Goal: Book appointment/travel/reservation

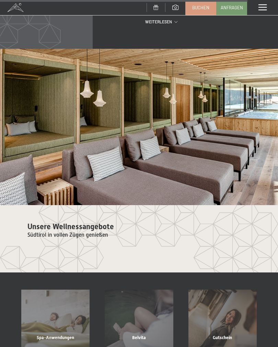
scroll to position [2323, 0]
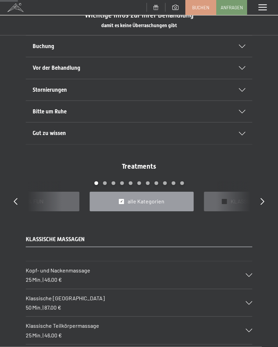
scroll to position [334, 0]
click at [263, 202] on icon at bounding box center [263, 201] width 4 height 7
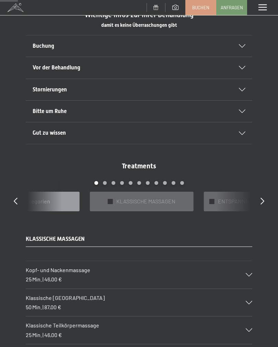
click at [264, 199] on icon at bounding box center [263, 201] width 4 height 7
click at [263, 198] on icon at bounding box center [263, 201] width 4 height 7
click at [261, 198] on icon at bounding box center [263, 201] width 4 height 7
click at [264, 198] on icon at bounding box center [263, 201] width 4 height 7
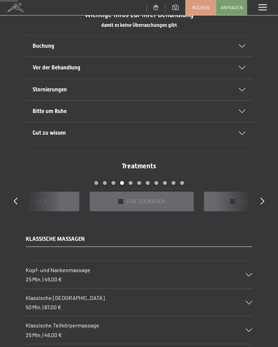
click at [152, 198] on span "FÜR TEENAGER" at bounding box center [146, 202] width 38 height 8
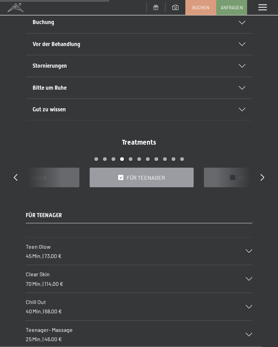
scroll to position [365, 0]
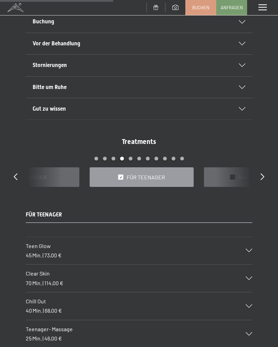
click at [252, 242] on div "Teen Glow 45 Min. | 73,00 €" at bounding box center [139, 250] width 227 height 27
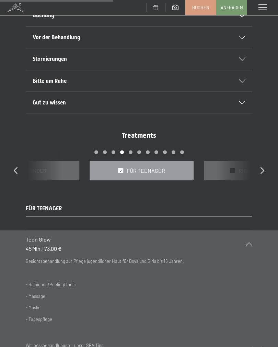
scroll to position [375, 0]
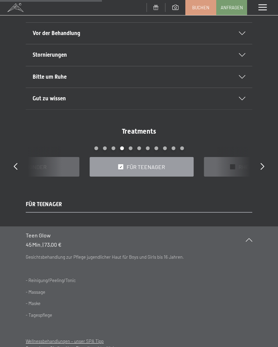
click at [245, 241] on div "Teen Glow 45 Min. | 73,00 €" at bounding box center [139, 239] width 227 height 27
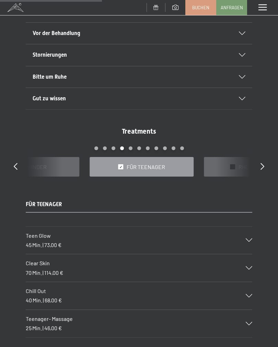
click at [248, 294] on icon at bounding box center [249, 295] width 7 height 3
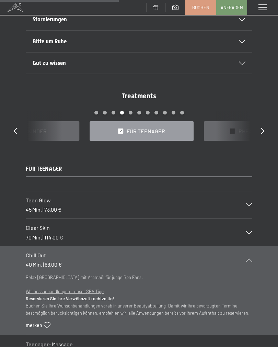
scroll to position [416, 0]
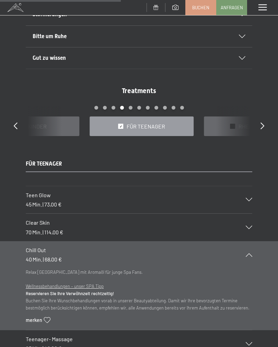
click at [249, 253] on icon at bounding box center [249, 254] width 7 height 3
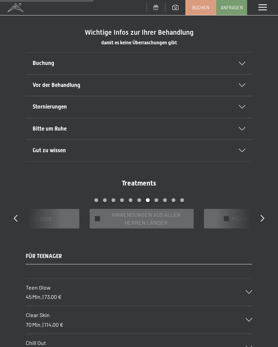
scroll to position [322, 0]
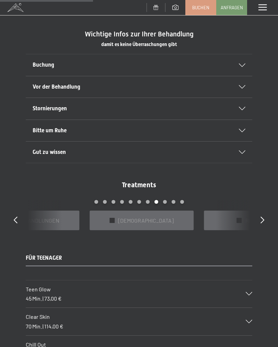
click at [167, 219] on div "✓ [DEMOGRAPHIC_DATA]" at bounding box center [142, 221] width 104 height 20
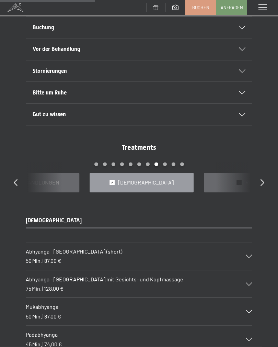
scroll to position [354, 0]
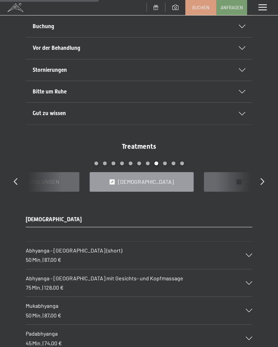
click at [182, 256] on div "Abhyanga - [GEOGRAPHIC_DATA] (short) 50 Min. | 87,00 €" at bounding box center [139, 255] width 227 height 27
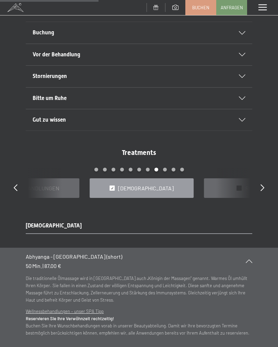
click at [268, 181] on div "Treatments slide 16 to 18 of 22 ✓ WELLNESS-PAKETE ✓ FIT & FUN ✓ alle Kategorien…" at bounding box center [139, 173] width 278 height 50
click at [261, 192] on div "Treatments slide 16 to 18 of 22 ✓ WELLNESS-PAKETE ✓ FIT & FUN ✓ alle Kategorien…" at bounding box center [139, 173] width 278 height 50
click at [258, 186] on div "Treatments slide 16 to 18 of 22 ✓ WELLNESS-PAKETE ✓ FIT & FUN ✓ alle Kategorien…" at bounding box center [139, 173] width 278 height 50
click at [262, 185] on icon at bounding box center [263, 187] width 4 height 7
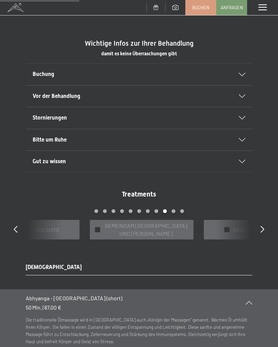
scroll to position [312, 0]
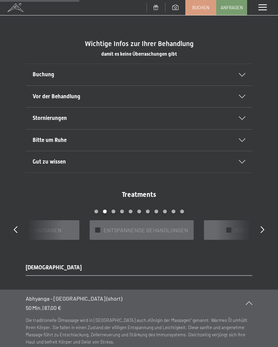
click at [176, 227] on span "ENTSPANNENDE BEHANDLUNGEN" at bounding box center [146, 230] width 85 height 8
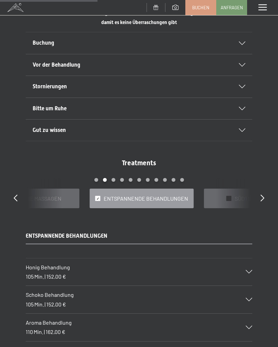
scroll to position [343, 0]
click at [230, 196] on div at bounding box center [228, 198] width 5 height 5
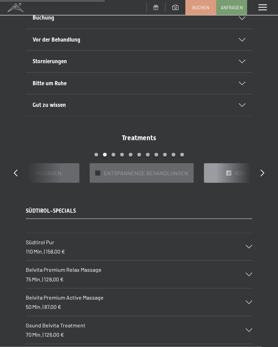
scroll to position [369, 0]
click at [246, 272] on div at bounding box center [244, 273] width 15 height 3
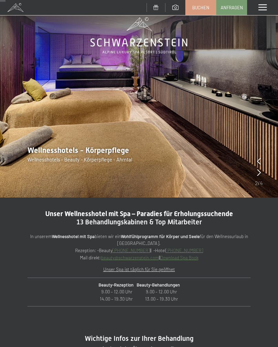
scroll to position [0, 0]
